Goal: Information Seeking & Learning: Learn about a topic

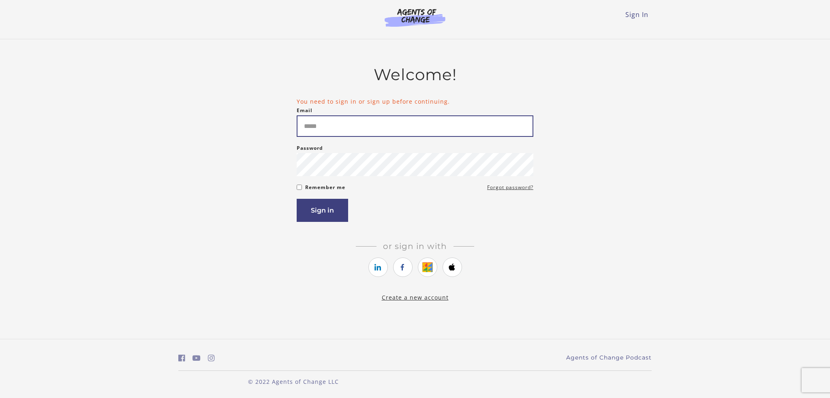
type input "**********"
click at [321, 207] on button "Sign in" at bounding box center [322, 210] width 51 height 23
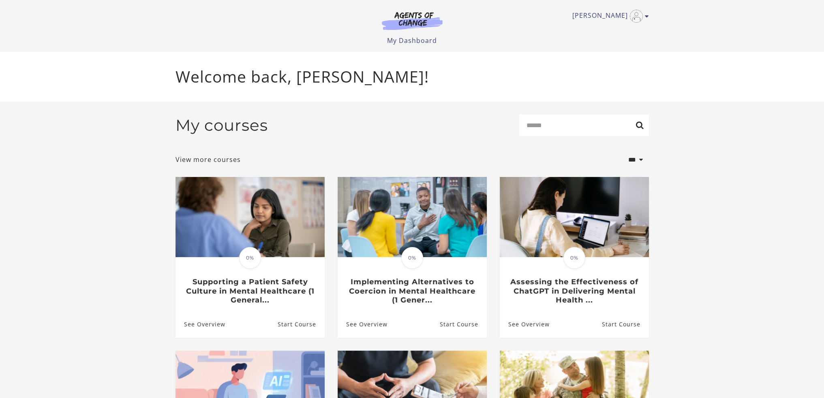
click at [648, 14] on icon "Toggle menu" at bounding box center [647, 16] width 4 height 6
click at [690, 32] on header "Dominique G My Account Support Sign Out Toggle menu Menu My Dashboard My Accoun…" at bounding box center [412, 26] width 824 height 52
click at [199, 163] on link "View more courses" at bounding box center [207, 160] width 65 height 10
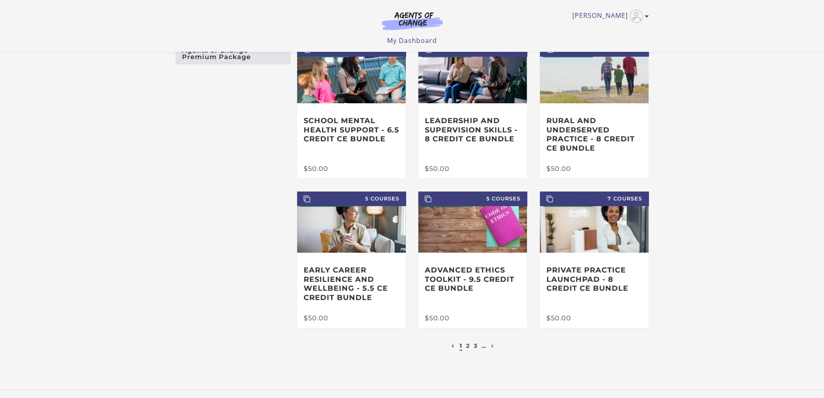
scroll to position [102, 0]
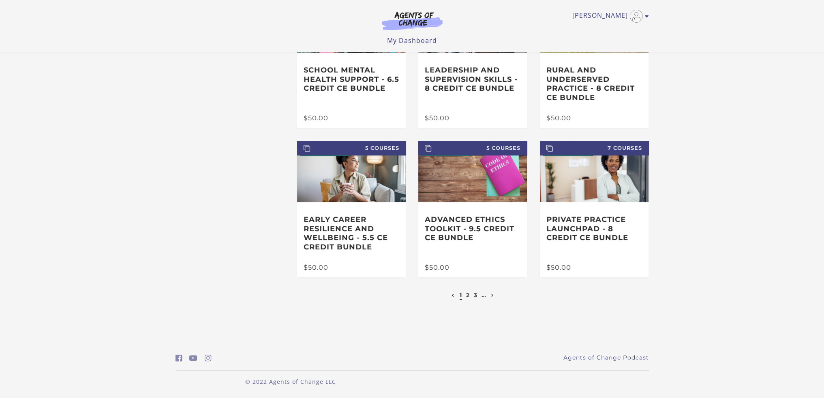
click at [466, 295] on link "2" at bounding box center [468, 295] width 4 height 7
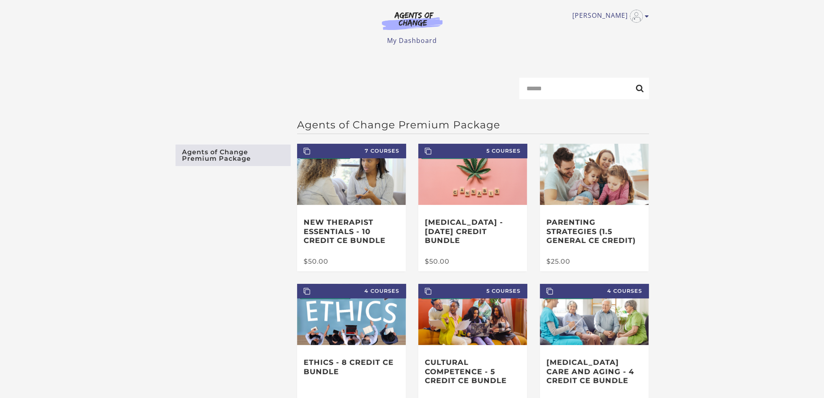
click at [228, 161] on link "Agents of Change Premium Package" at bounding box center [232, 155] width 115 height 21
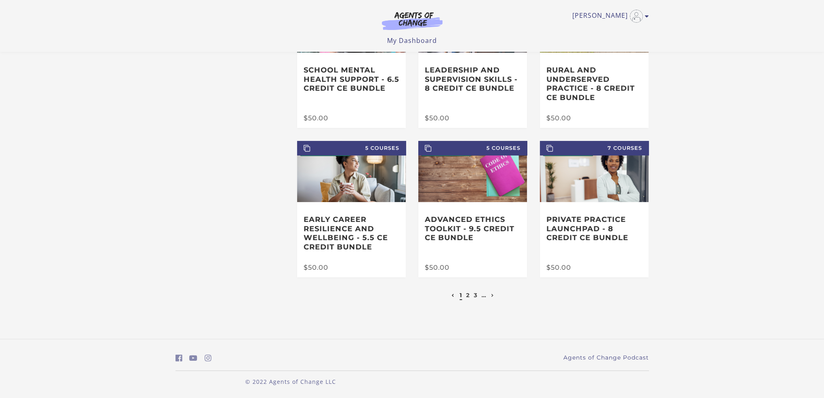
scroll to position [102, 0]
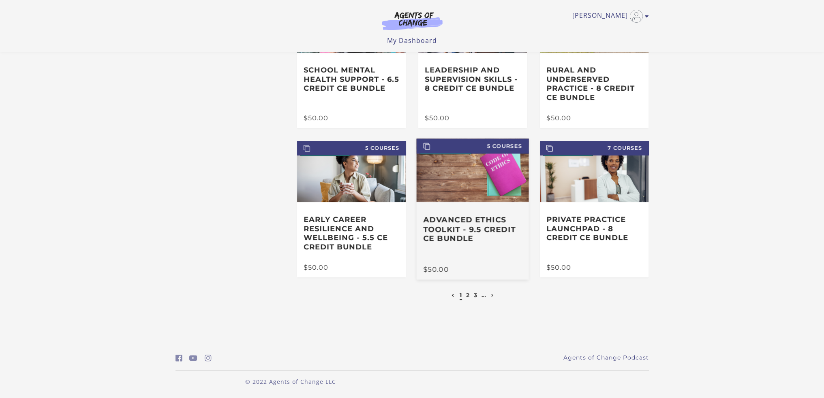
click at [483, 198] on img at bounding box center [473, 170] width 112 height 63
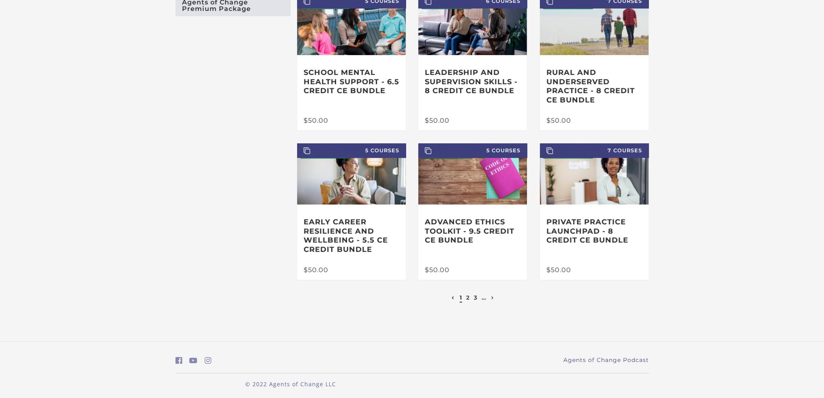
click at [466, 299] on link "2" at bounding box center [468, 297] width 4 height 7
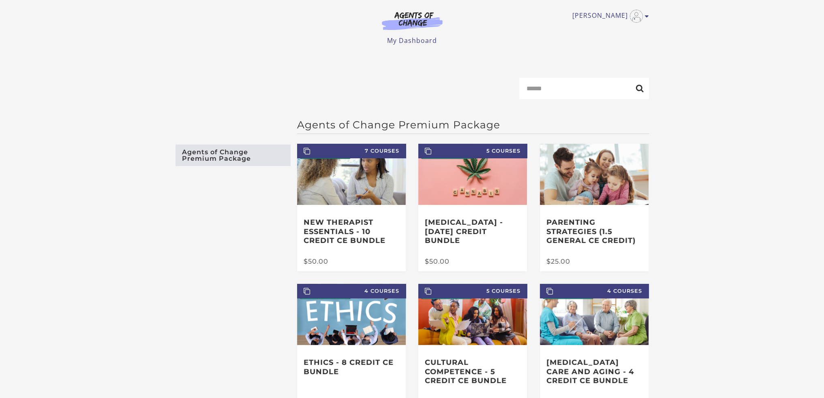
click at [415, 41] on link "My Dashboard" at bounding box center [412, 40] width 50 height 9
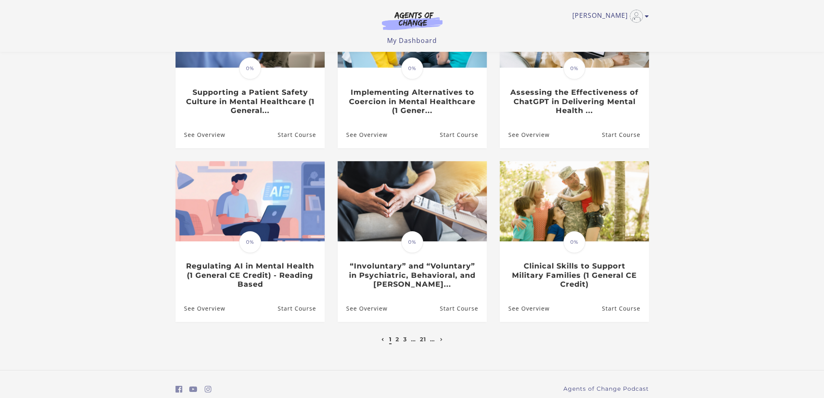
scroll to position [170, 0]
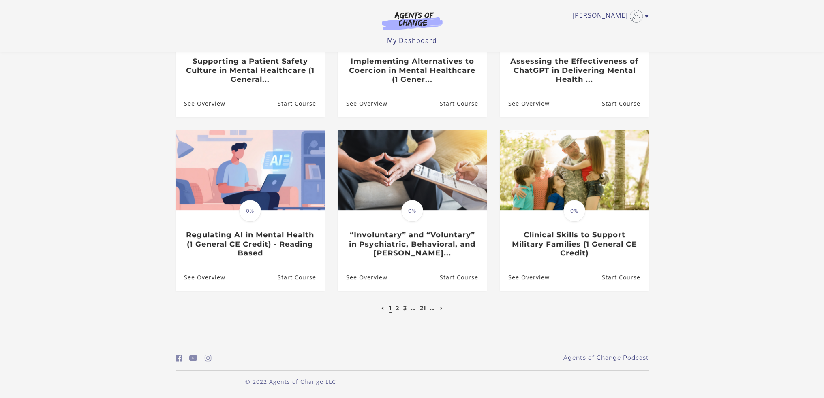
click at [395, 310] on li "2" at bounding box center [398, 309] width 6 height 10
click at [398, 311] on link "2" at bounding box center [398, 308] width 4 height 7
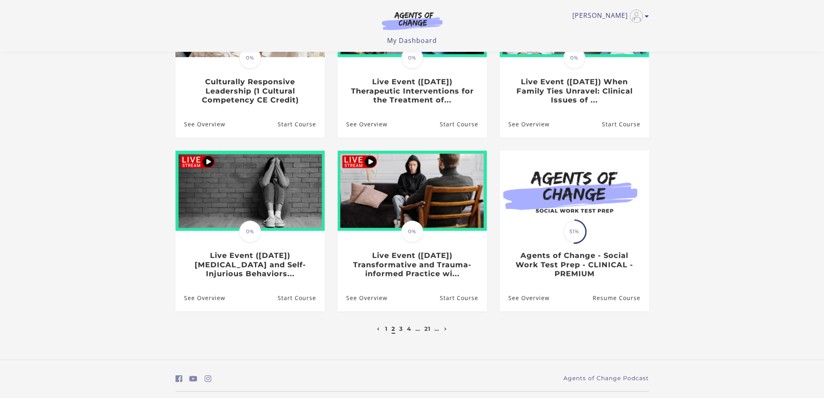
scroll to position [162, 0]
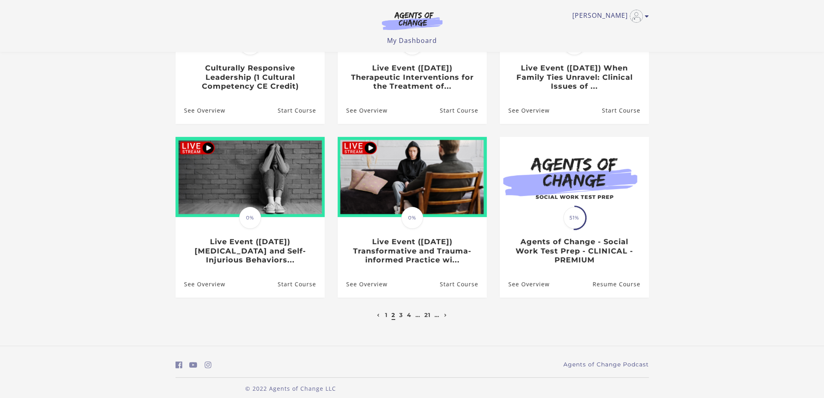
click at [581, 225] on span "51%" at bounding box center [574, 218] width 22 height 22
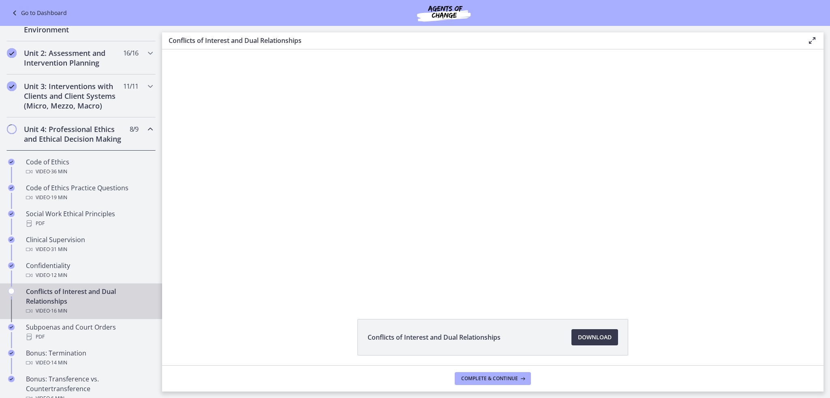
scroll to position [243, 0]
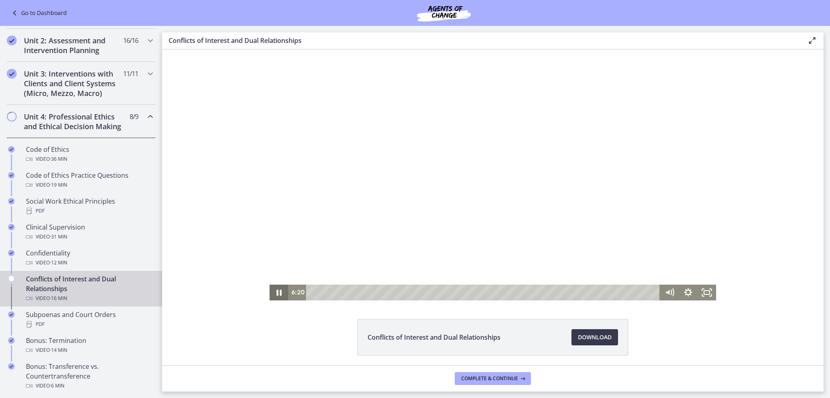
click at [278, 292] on icon "Pause" at bounding box center [278, 293] width 19 height 16
click at [273, 296] on icon "Play Video" at bounding box center [279, 293] width 19 height 16
click at [277, 291] on icon "Pause" at bounding box center [278, 292] width 22 height 19
drag, startPoint x: 381, startPoint y: 238, endPoint x: 357, endPoint y: 241, distance: 23.3
click at [278, 289] on icon "Play Video" at bounding box center [279, 293] width 19 height 16
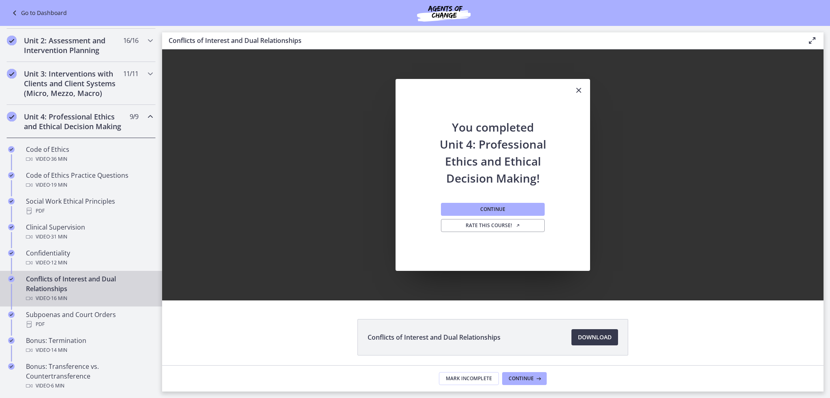
scroll to position [0, 0]
click at [495, 209] on span "Continue" at bounding box center [492, 209] width 25 height 6
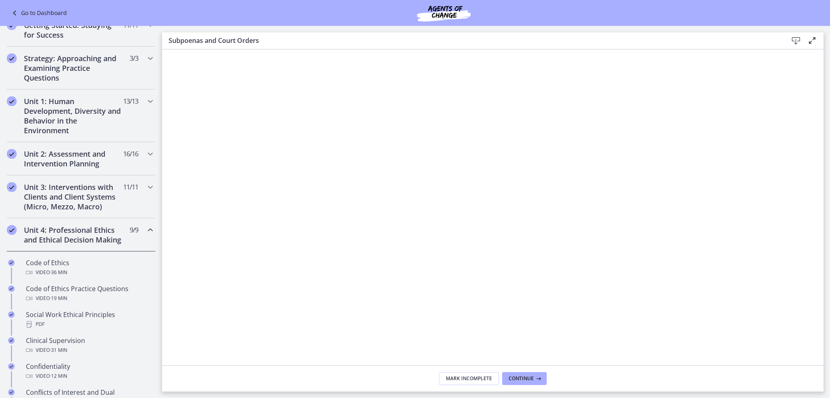
scroll to position [122, 0]
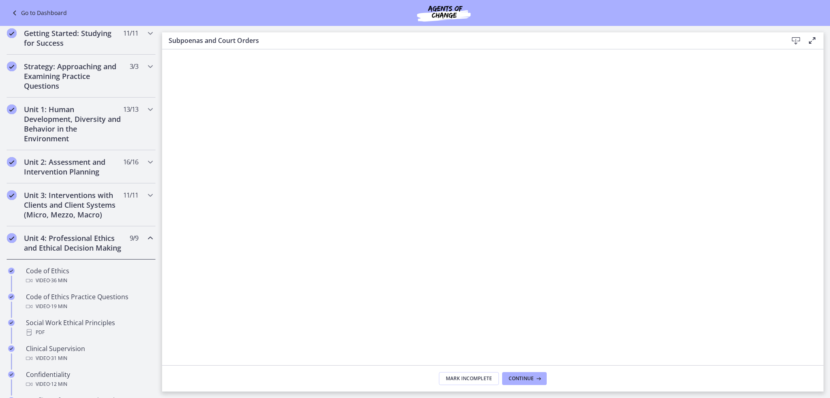
click at [145, 233] on icon "Chapters" at bounding box center [150, 238] width 10 height 10
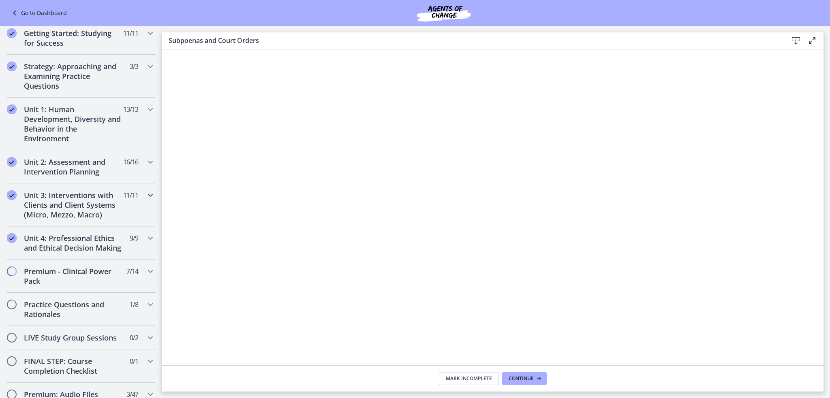
click at [145, 193] on icon "Chapters" at bounding box center [150, 195] width 10 height 10
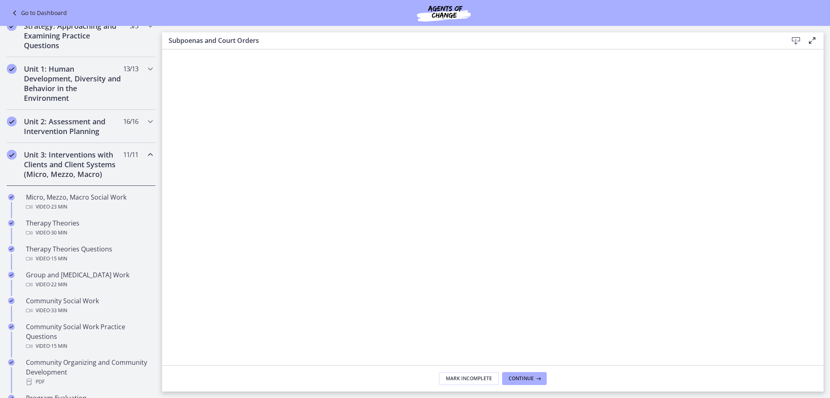
scroll to position [203, 0]
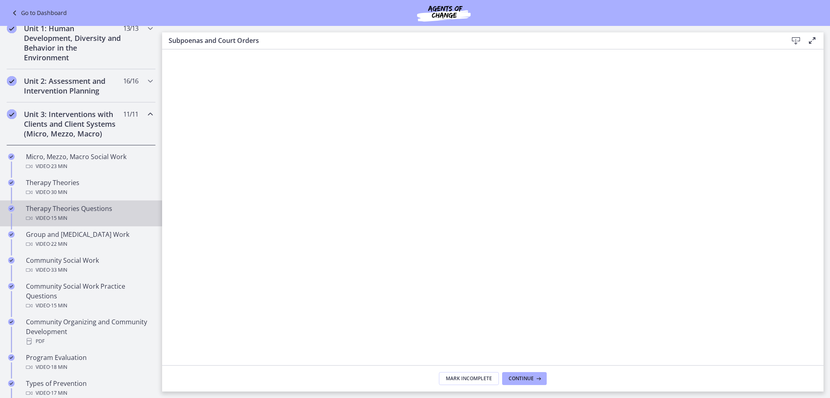
click at [66, 210] on div "Therapy Theories Questions Video · 15 min" at bounding box center [89, 213] width 126 height 19
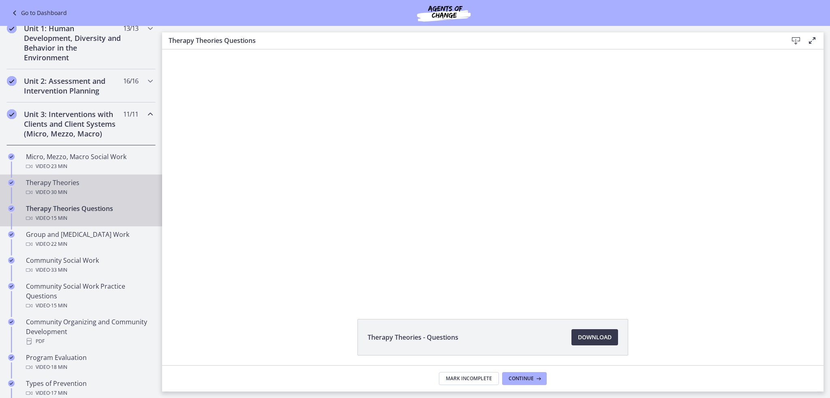
click at [58, 190] on span "· 30 min" at bounding box center [58, 193] width 17 height 10
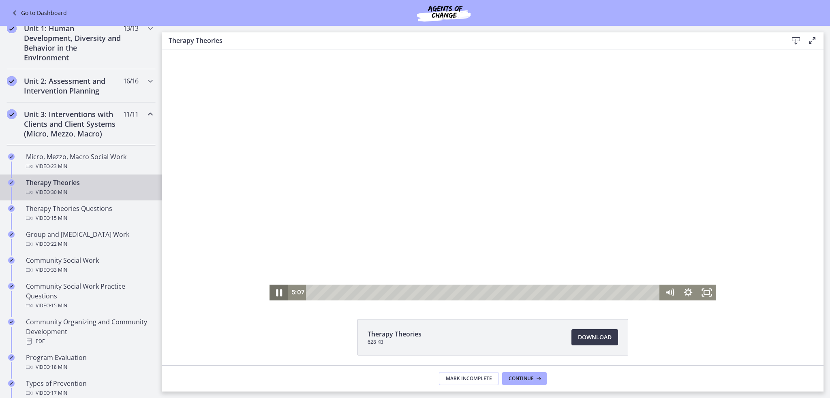
click at [276, 295] on icon "Pause" at bounding box center [279, 292] width 6 height 7
click at [279, 294] on icon "Play Video" at bounding box center [279, 292] width 22 height 19
drag, startPoint x: 701, startPoint y: 288, endPoint x: 864, endPoint y: 386, distance: 189.5
click at [701, 287] on icon "Fullscreen" at bounding box center [707, 292] width 22 height 19
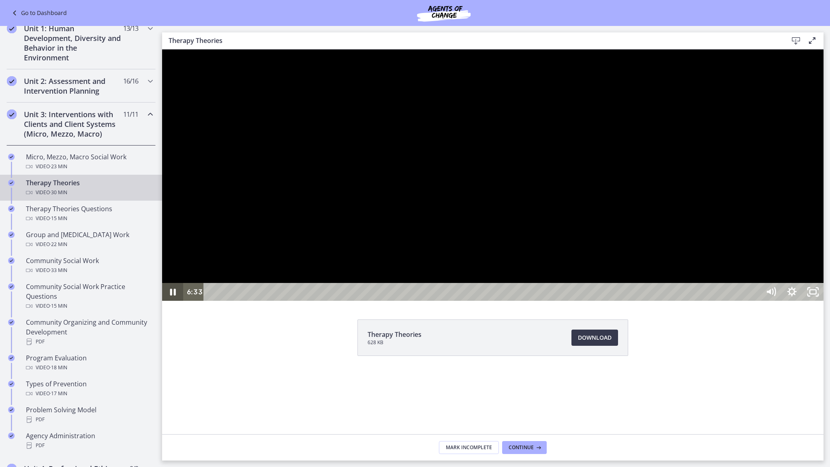
click at [167, 301] on icon "Pause" at bounding box center [172, 292] width 21 height 18
click at [173, 303] on icon "Play Video" at bounding box center [173, 291] width 25 height 21
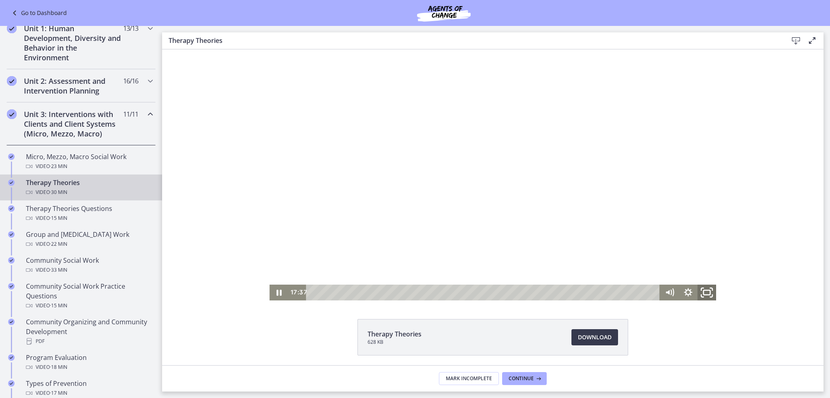
click at [704, 291] on rect "Fullscreen" at bounding box center [707, 293] width 7 height 4
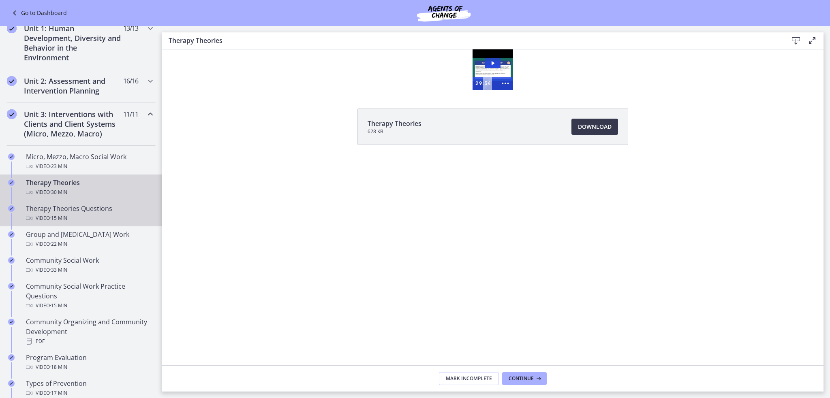
click at [49, 210] on div "Therapy Theories Questions Video · 15 min" at bounding box center [89, 213] width 126 height 19
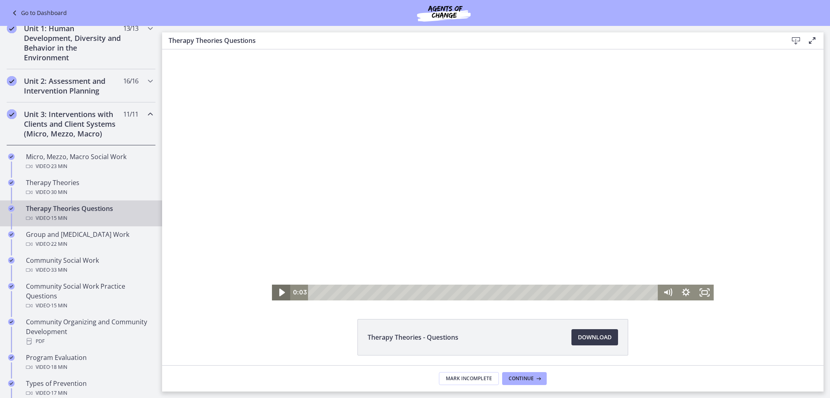
drag, startPoint x: 280, startPoint y: 292, endPoint x: 274, endPoint y: 299, distance: 9.8
click at [280, 293] on icon "Play Video" at bounding box center [282, 293] width 6 height 8
click at [382, 293] on div "3:09" at bounding box center [484, 293] width 339 height 16
click at [417, 292] on div "4:42" at bounding box center [484, 293] width 339 height 16
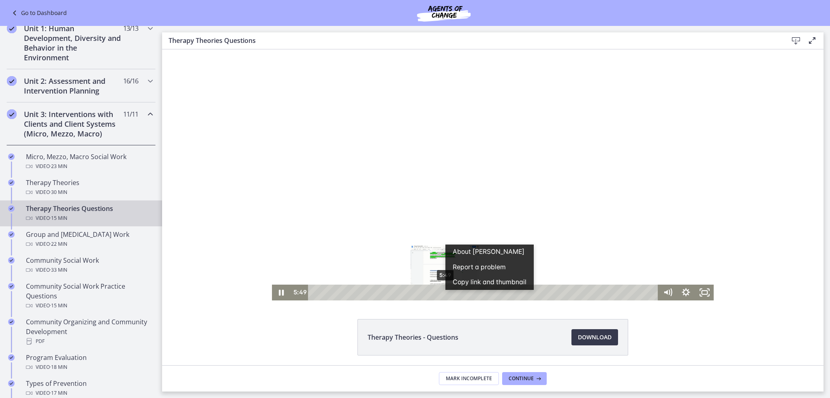
click at [442, 291] on div "Playbar" at bounding box center [444, 292] width 5 height 5
click at [320, 192] on div at bounding box center [493, 174] width 442 height 251
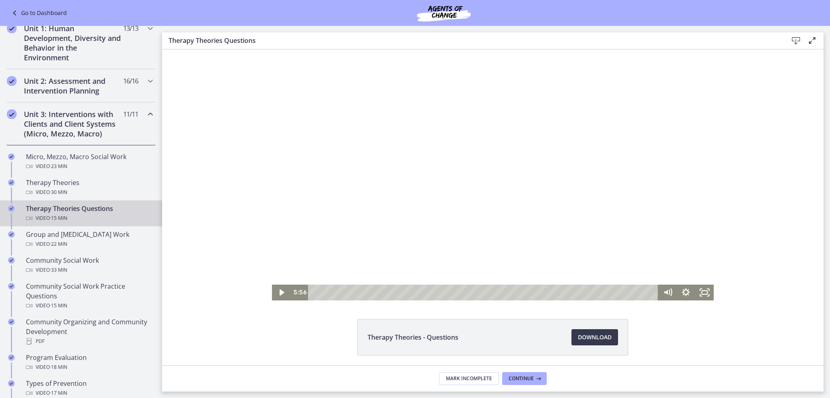
click at [320, 192] on div at bounding box center [493, 174] width 442 height 251
click at [457, 291] on div "6:29" at bounding box center [484, 293] width 339 height 16
click at [468, 290] on div "7:00" at bounding box center [484, 293] width 339 height 16
click at [494, 291] on div "8:08" at bounding box center [484, 293] width 339 height 16
click at [613, 186] on div at bounding box center [493, 174] width 442 height 251
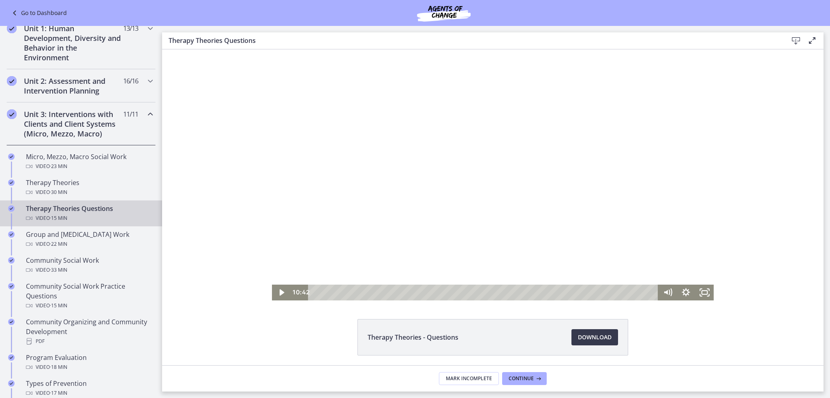
click at [605, 193] on div at bounding box center [493, 174] width 442 height 251
click at [703, 291] on icon "Fullscreen" at bounding box center [704, 293] width 18 height 16
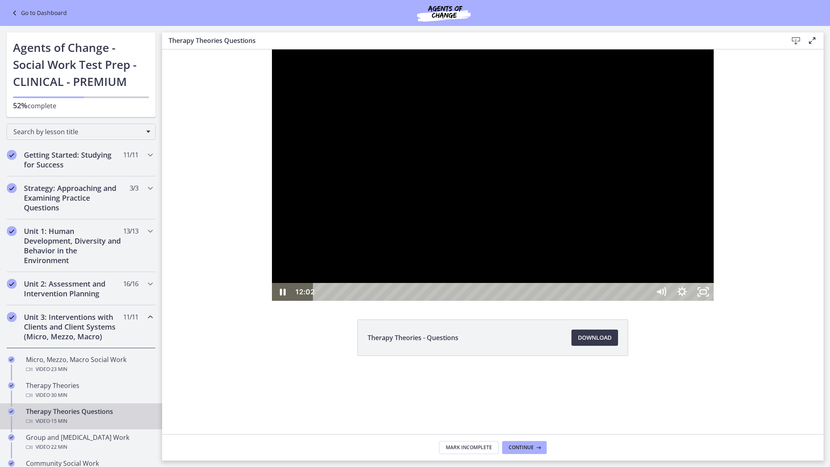
scroll to position [203, 0]
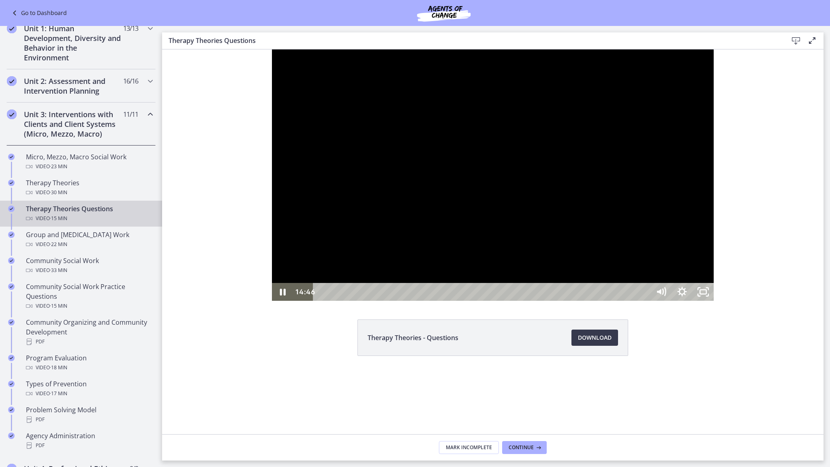
click at [645, 301] on div "14:46" at bounding box center [483, 292] width 324 height 18
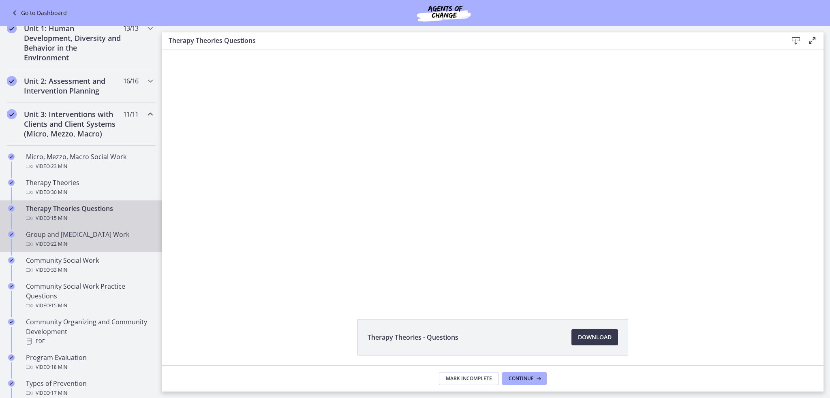
click at [88, 235] on div "Group and Family Therapy Work Video · 22 min" at bounding box center [89, 239] width 126 height 19
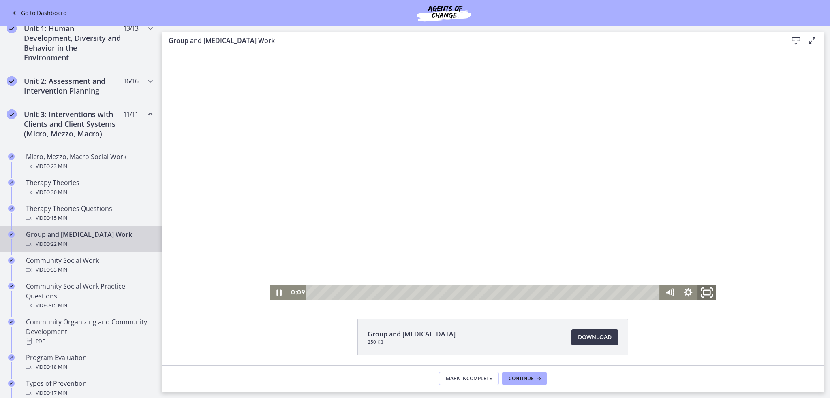
click at [708, 291] on icon "Fullscreen" at bounding box center [707, 292] width 22 height 19
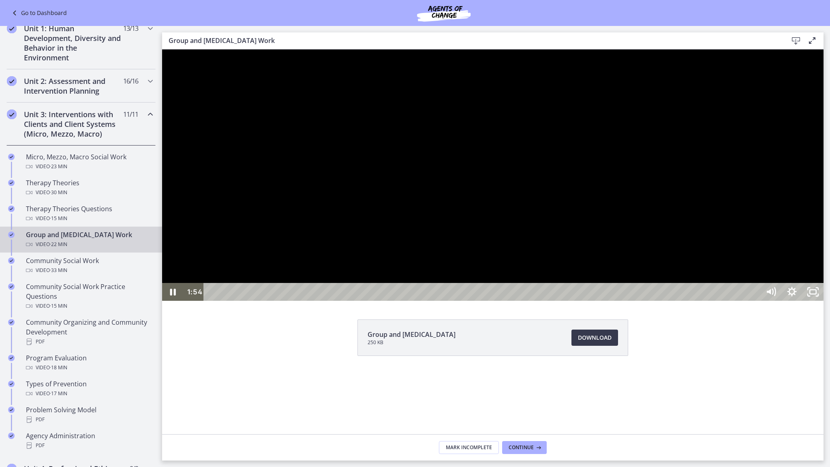
click at [227, 254] on div at bounding box center [492, 174] width 661 height 251
click at [228, 258] on div at bounding box center [492, 174] width 661 height 251
click at [310, 301] on div "3:02" at bounding box center [483, 292] width 543 height 18
click at [285, 301] on div "2:14" at bounding box center [483, 292] width 543 height 18
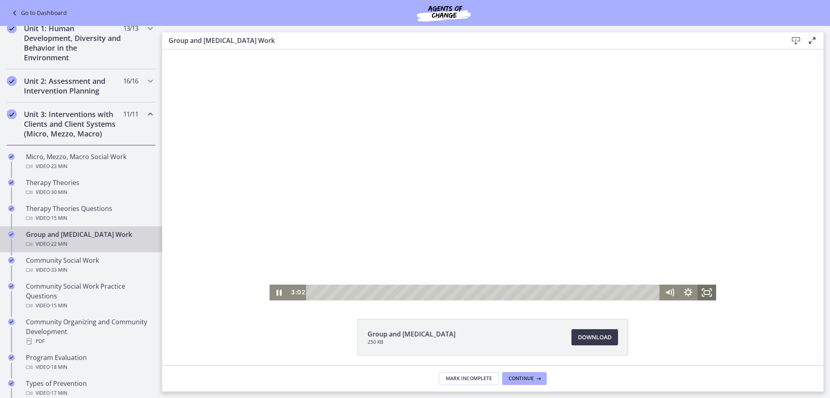
click at [702, 291] on icon "Fullscreen" at bounding box center [706, 293] width 19 height 16
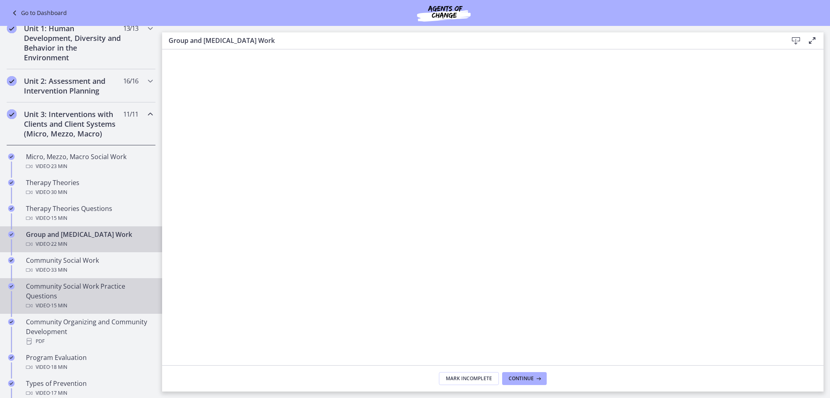
click at [90, 298] on div "Community Social Work Practice Questions Video · 15 min" at bounding box center [89, 296] width 126 height 29
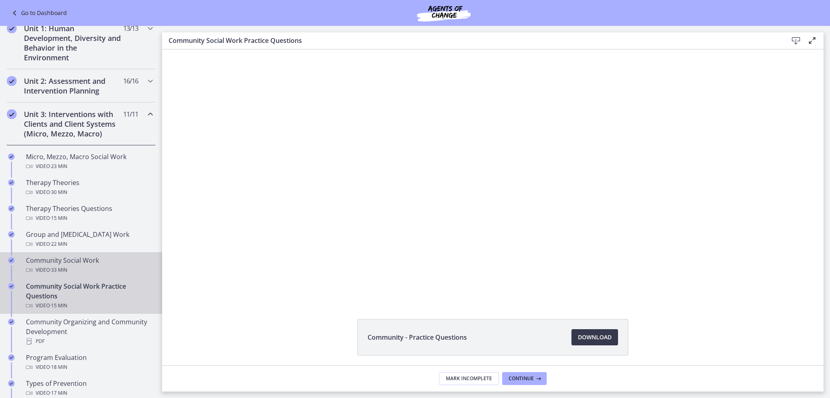
click at [67, 256] on div "Community Social Work Video · 33 min" at bounding box center [89, 265] width 126 height 19
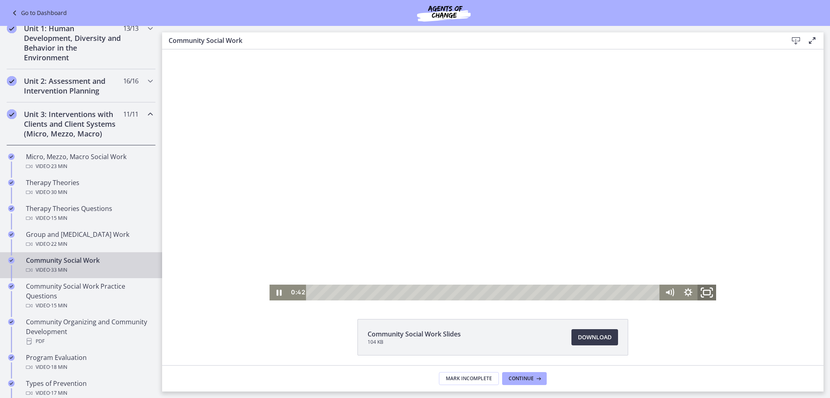
click at [710, 296] on icon "Fullscreen" at bounding box center [707, 292] width 22 height 19
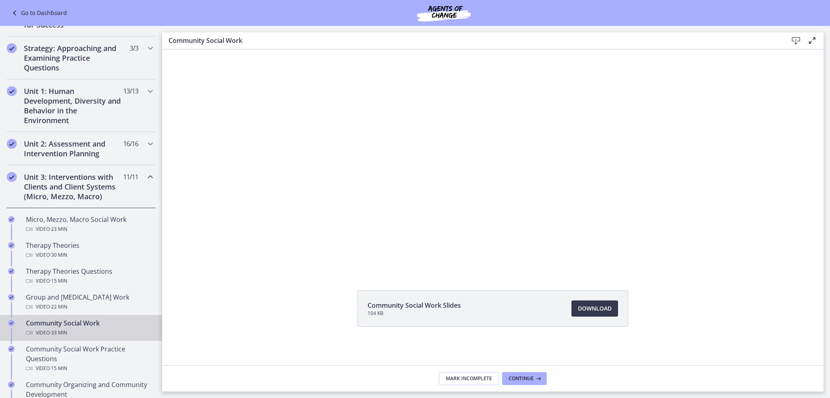
scroll to position [122, 0]
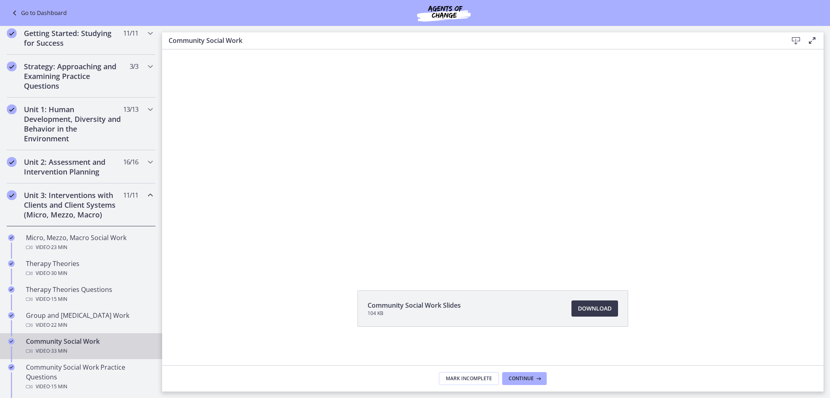
click at [146, 196] on icon "Chapters" at bounding box center [150, 195] width 10 height 10
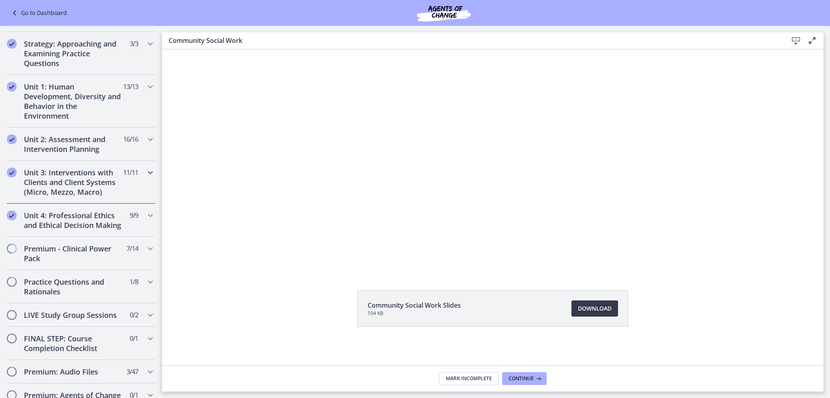
scroll to position [162, 0]
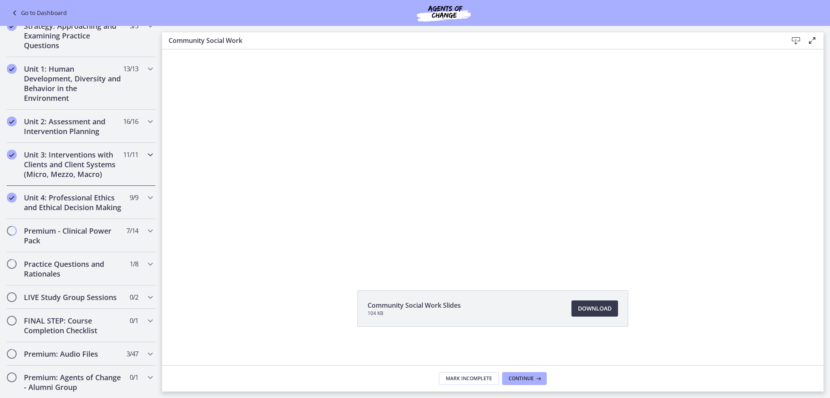
click at [146, 154] on icon "Chapters" at bounding box center [150, 155] width 10 height 10
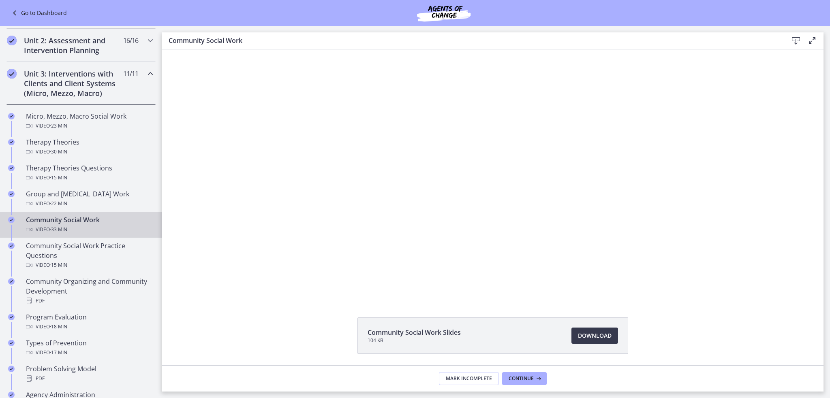
scroll to position [2, 0]
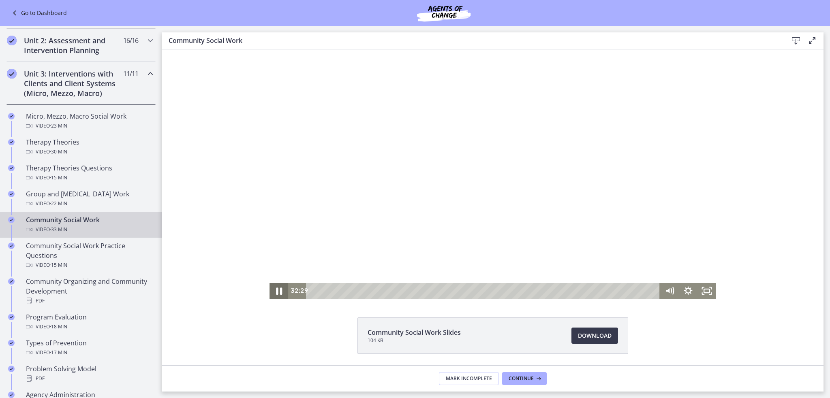
click at [278, 291] on icon "Pause" at bounding box center [279, 291] width 6 height 7
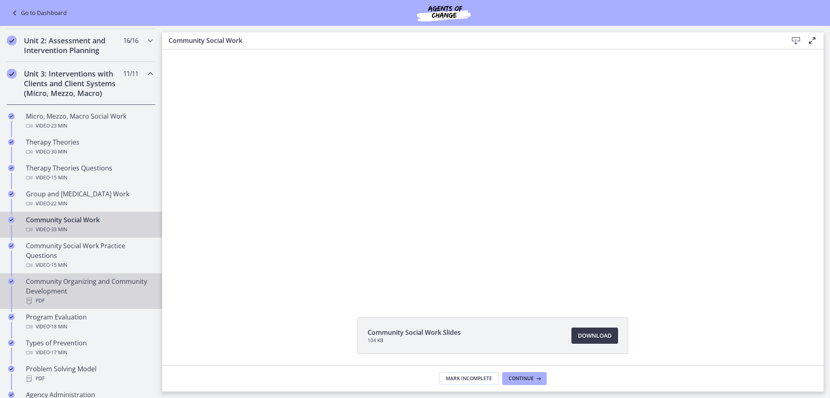
click at [100, 279] on div "Community Organizing and Community Development PDF" at bounding box center [89, 291] width 126 height 29
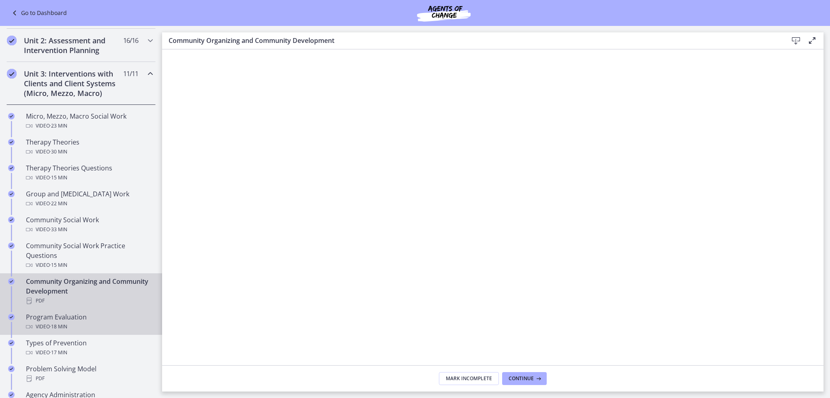
click at [79, 317] on div "Program Evaluation Video · 18 min" at bounding box center [89, 321] width 126 height 19
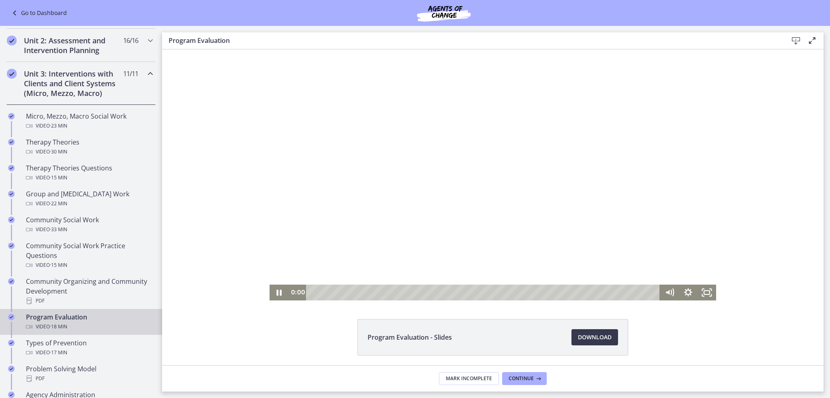
drag, startPoint x: 649, startPoint y: 293, endPoint x: 270, endPoint y: 317, distance: 379.2
click at [270, 301] on html "Click for sound @keyframes VOLUME_SMALL_WAVE_FLASH { 0% { opacity: 0; } 33% { o…" at bounding box center [492, 174] width 661 height 251
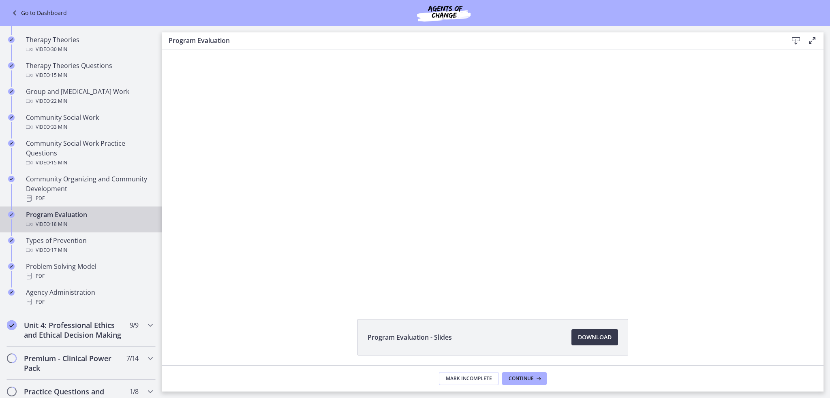
scroll to position [365, 0]
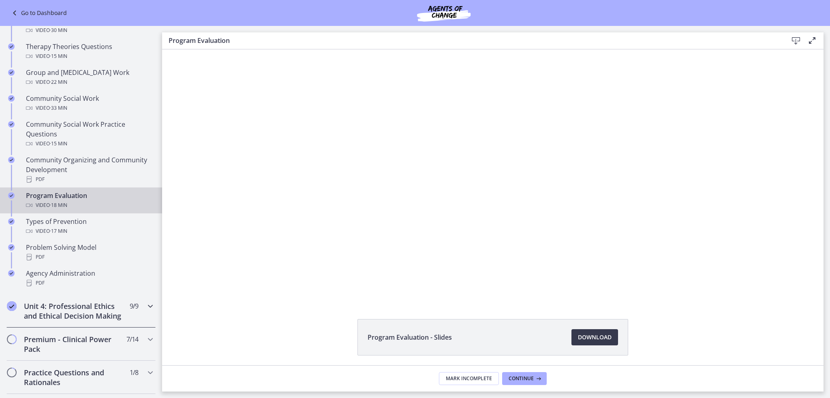
click at [145, 304] on icon "Chapters" at bounding box center [150, 307] width 10 height 10
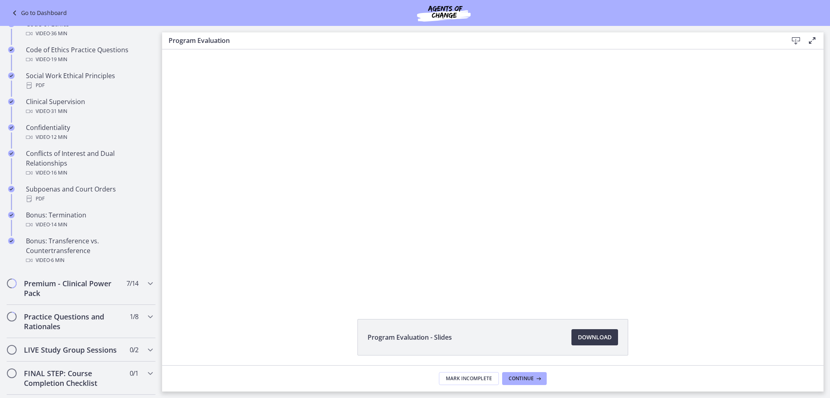
scroll to position [404, 0]
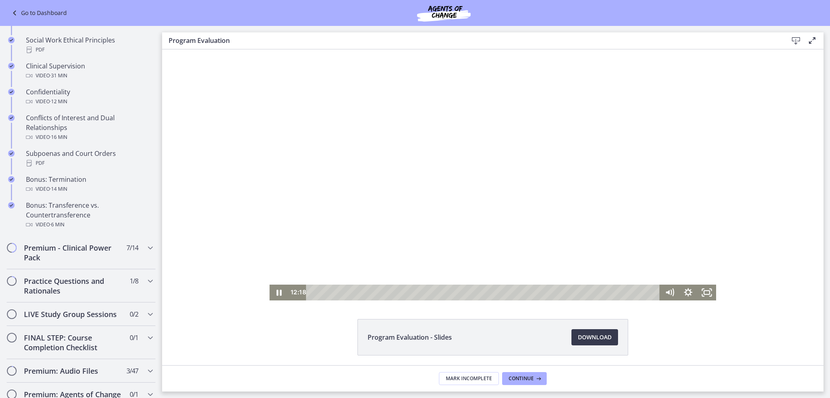
click at [408, 238] on div at bounding box center [492, 174] width 447 height 251
click at [274, 295] on icon "Play Video" at bounding box center [279, 292] width 22 height 19
